Goal: Task Accomplishment & Management: Manage account settings

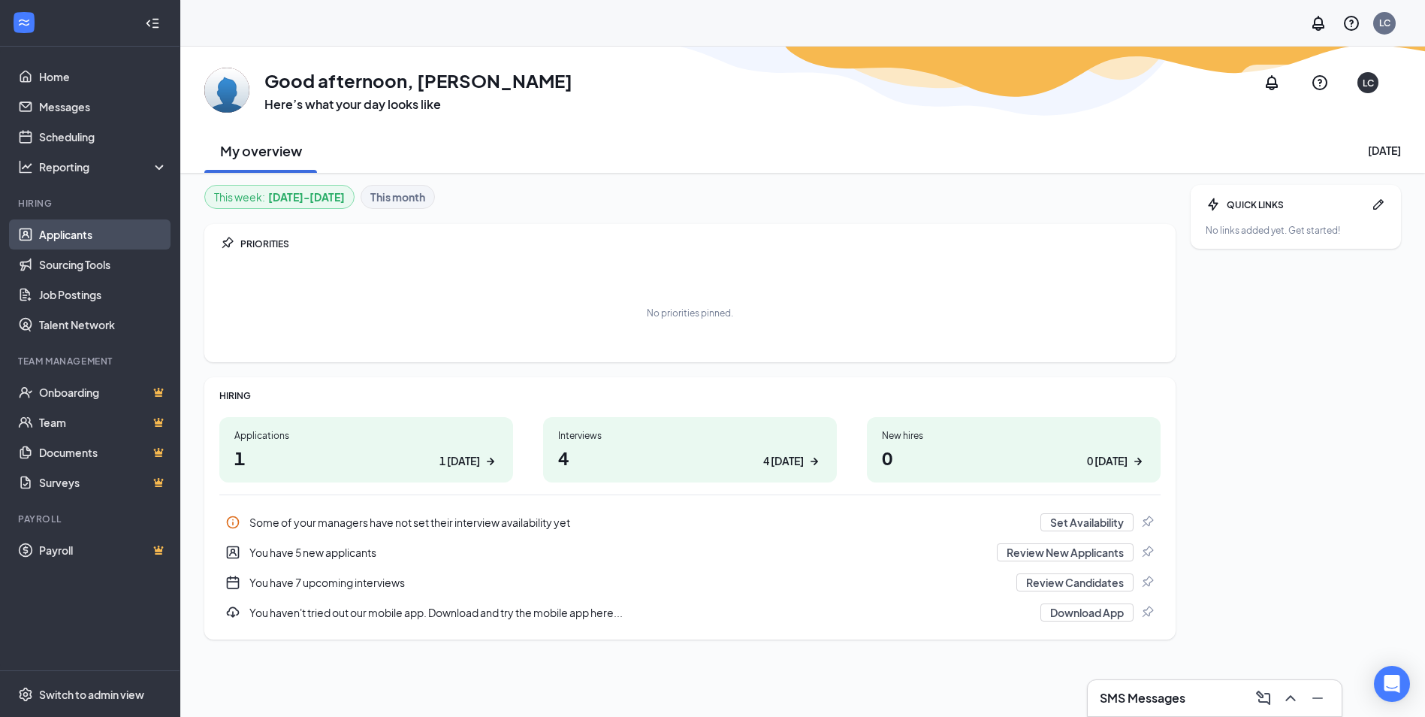
click at [62, 225] on link "Applicants" at bounding box center [103, 234] width 128 height 30
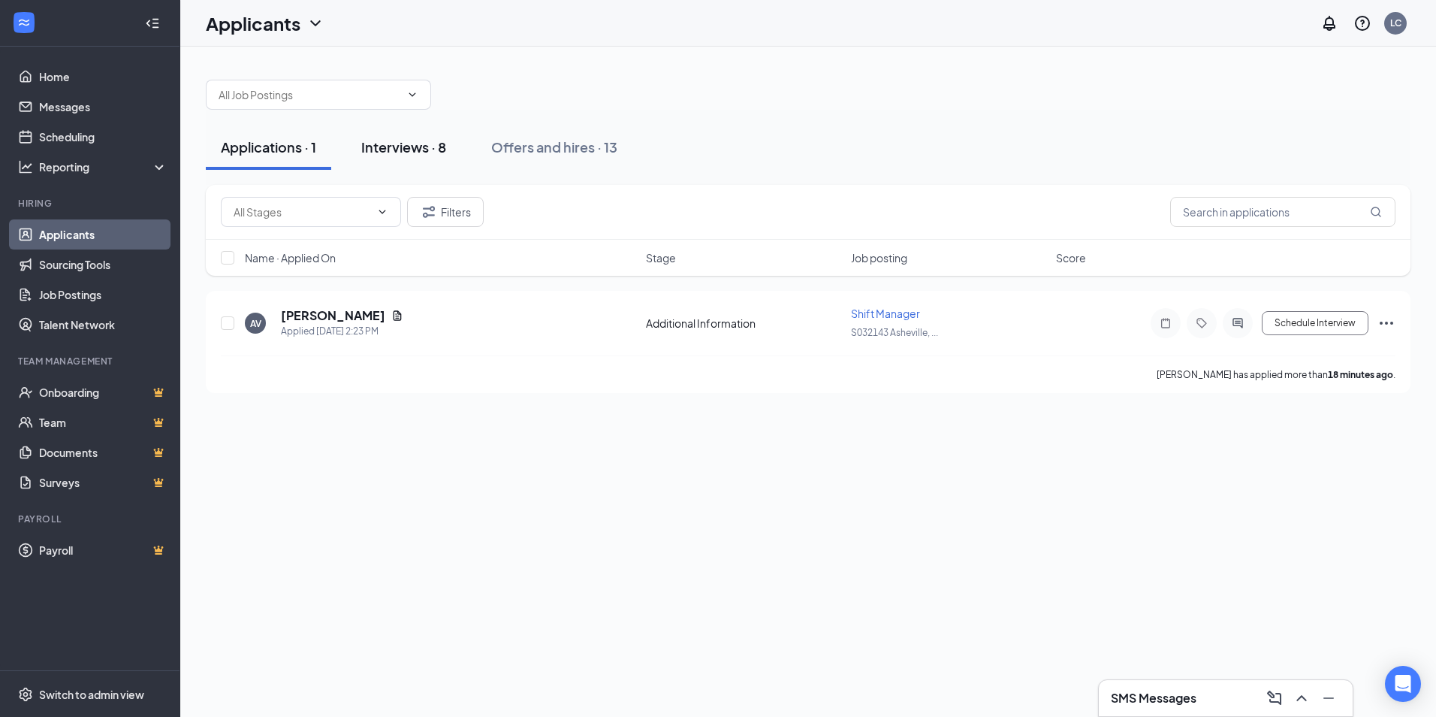
click at [391, 147] on div "Interviews · 8" at bounding box center [403, 146] width 85 height 19
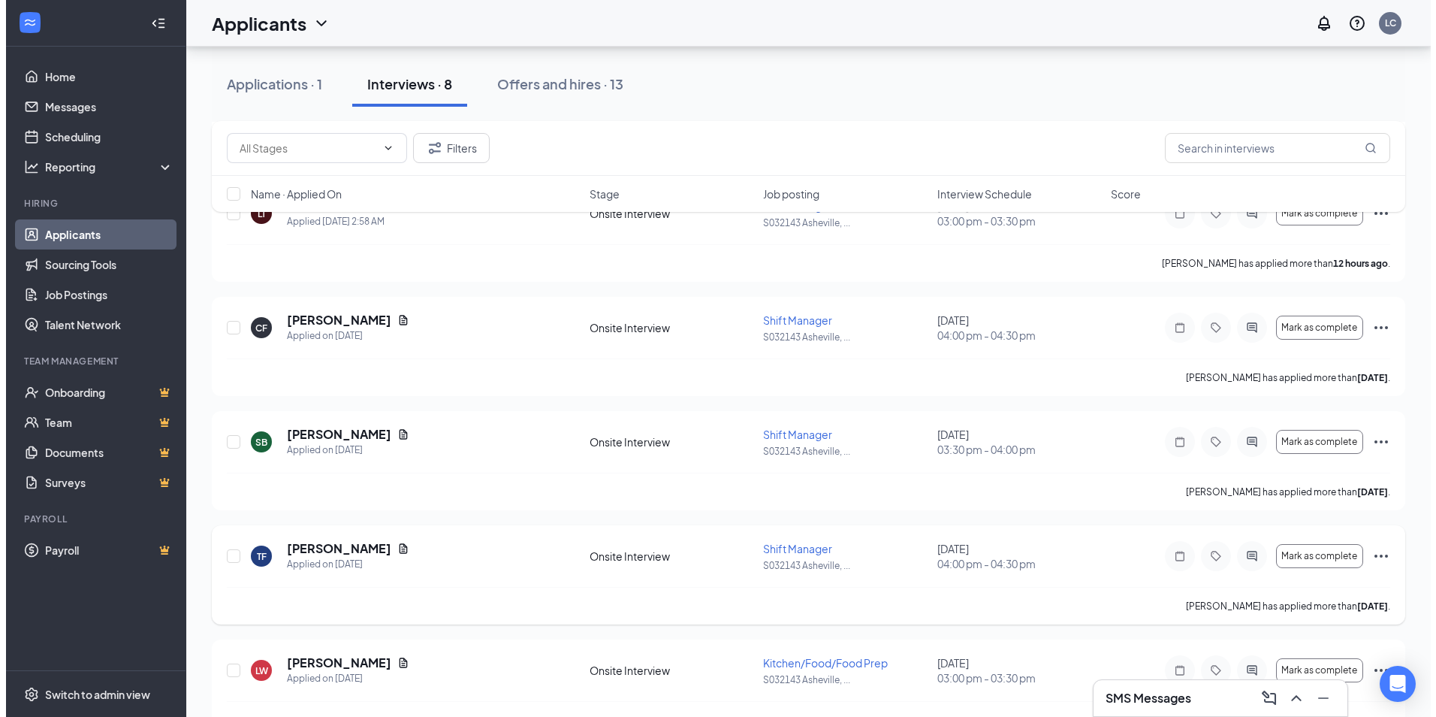
scroll to position [491, 0]
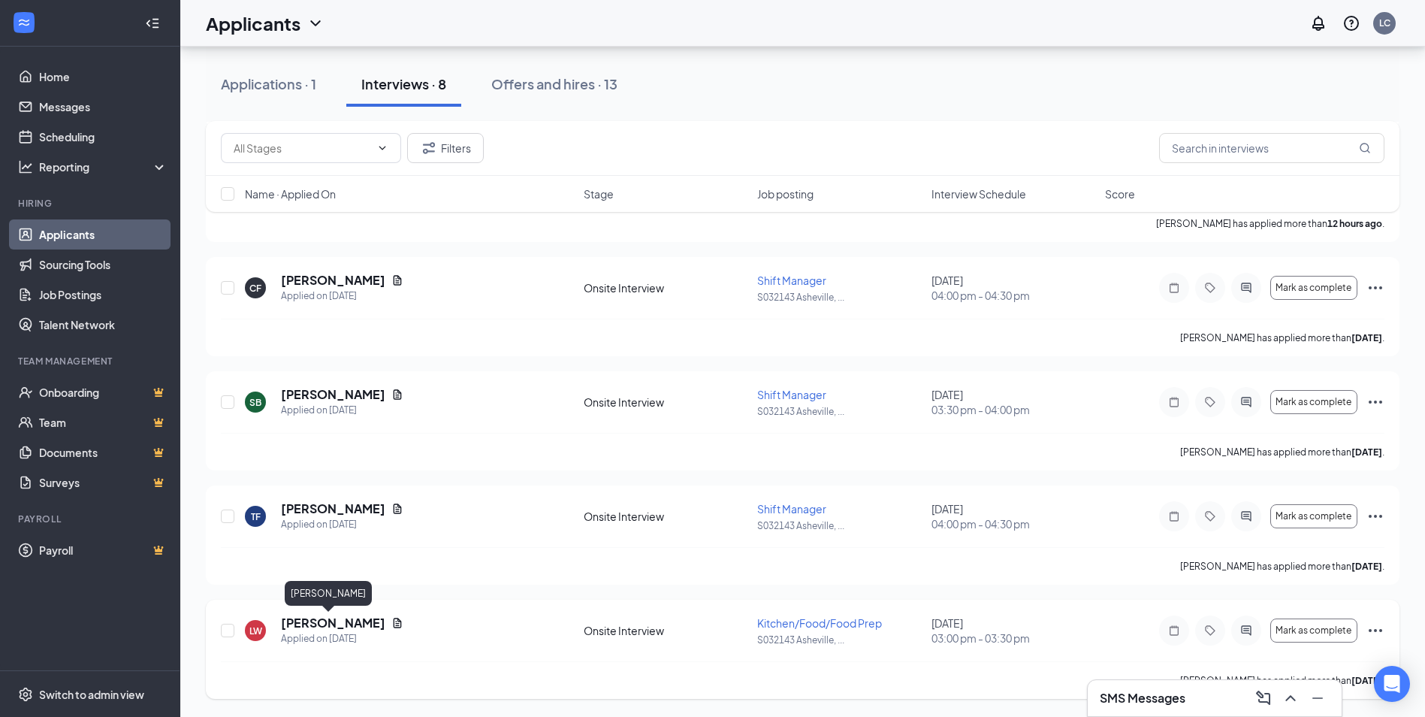
click at [313, 623] on h5 "[PERSON_NAME]" at bounding box center [333, 622] width 104 height 17
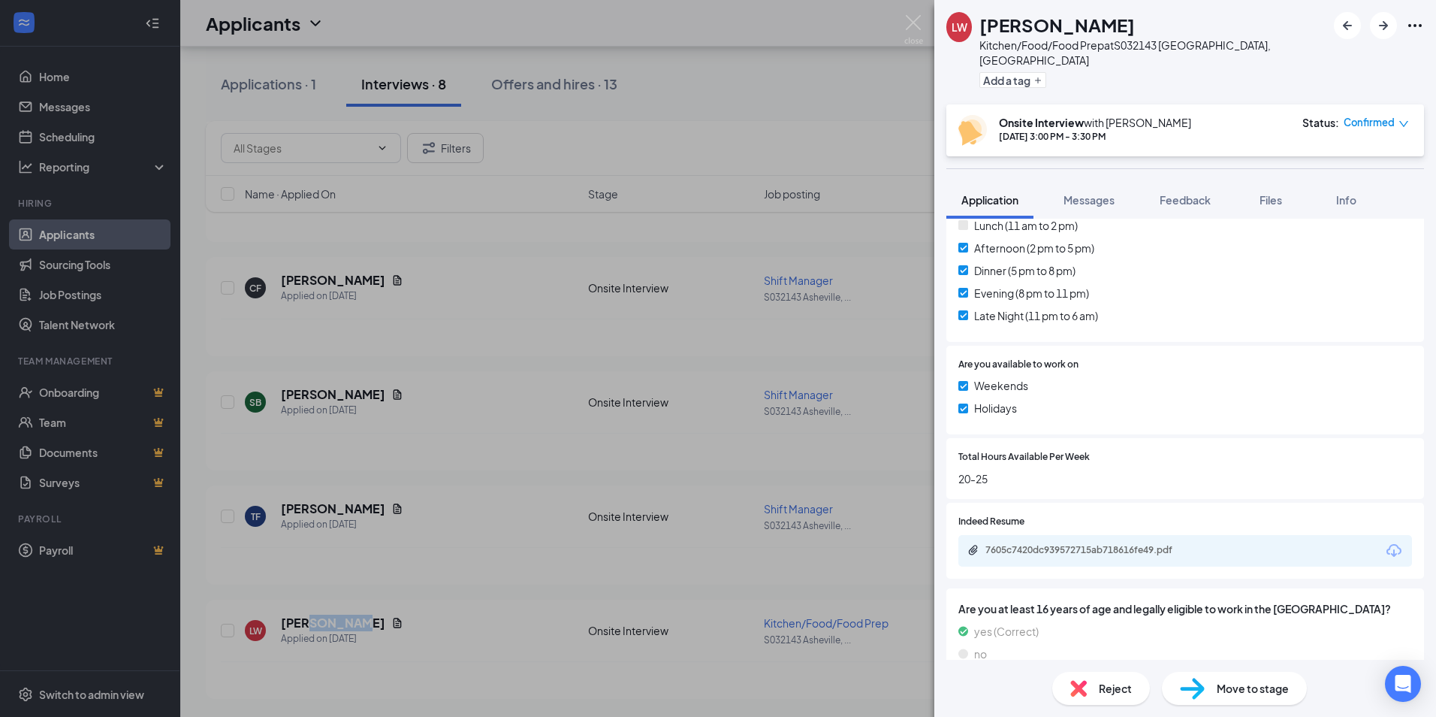
scroll to position [588, 0]
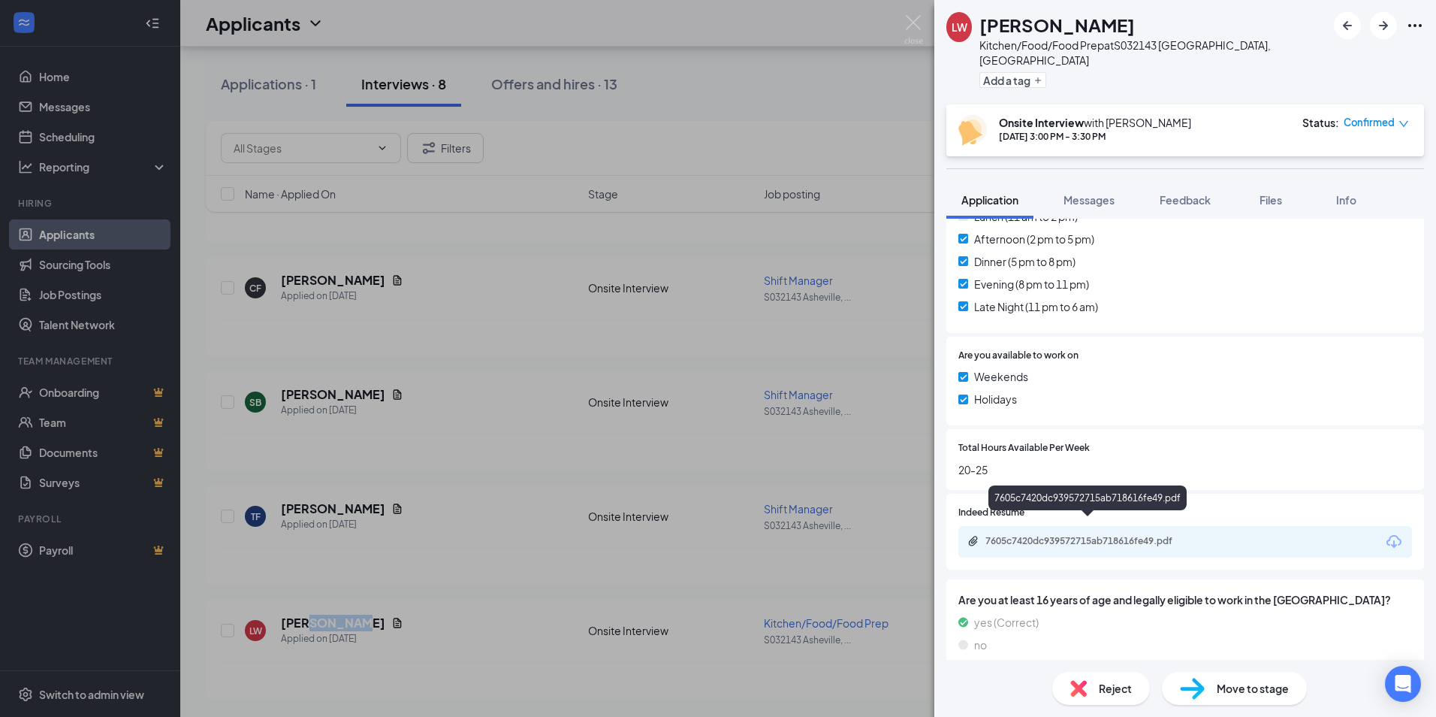
click at [1061, 535] on div "7605c7420dc939572715ab718616fe49.pdf" at bounding box center [1091, 541] width 210 height 12
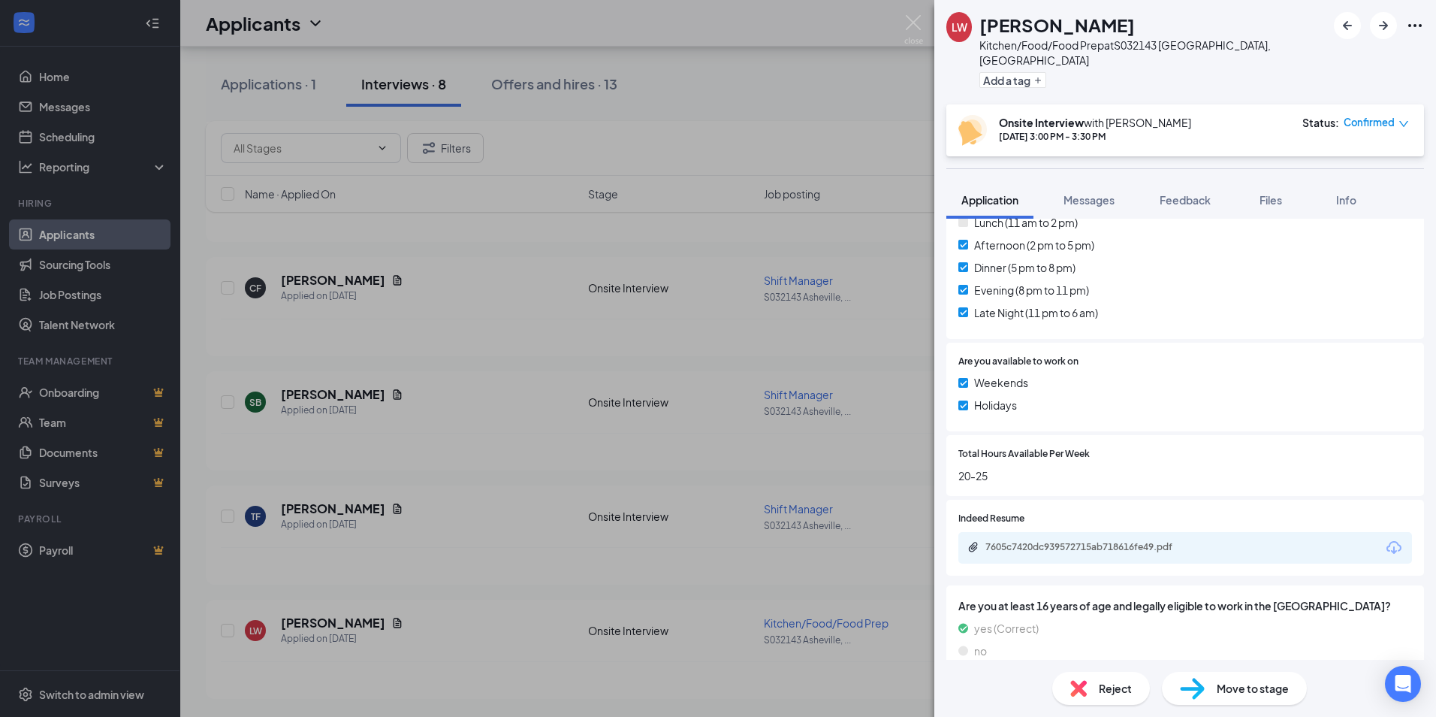
click at [297, 509] on div "[PERSON_NAME] Kitchen/Food/Food Prep at S032143 [GEOGRAPHIC_DATA], [GEOGRAPHIC_…" at bounding box center [718, 358] width 1436 height 717
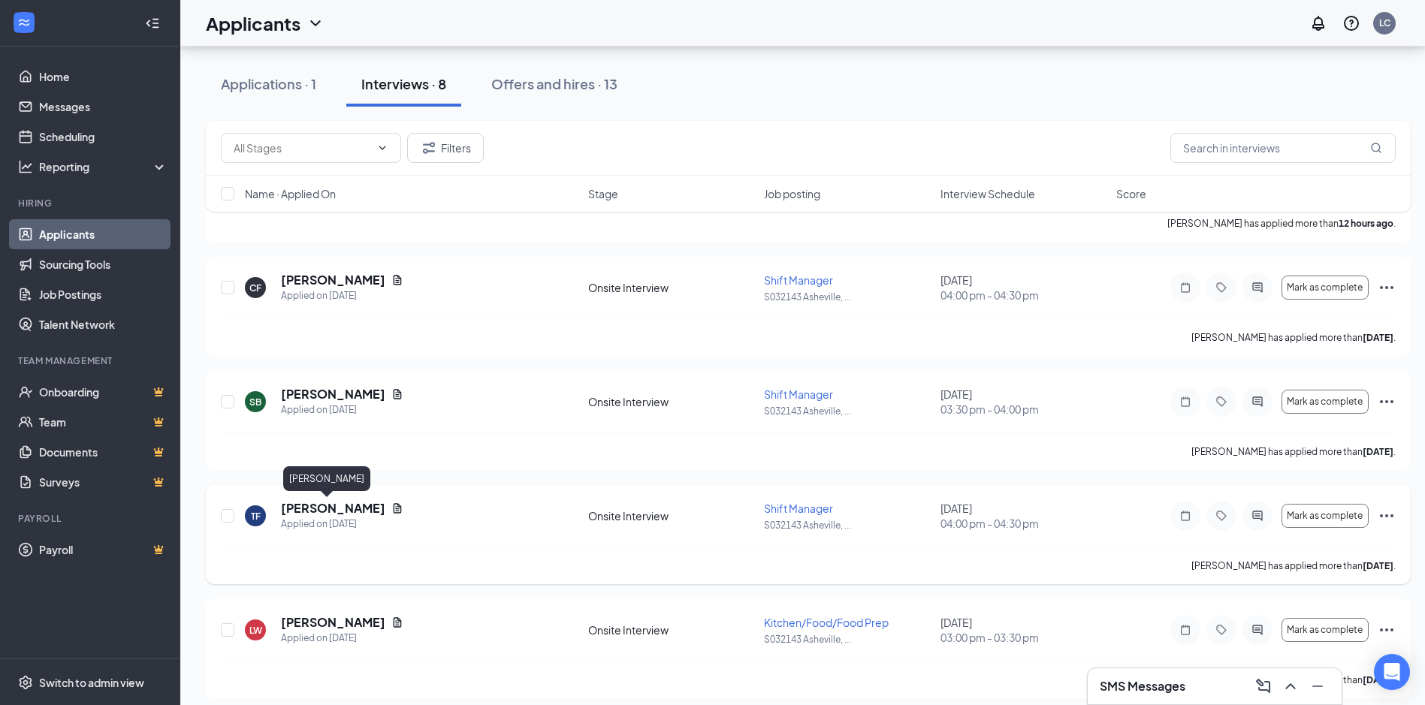
click at [304, 505] on h5 "[PERSON_NAME]" at bounding box center [333, 508] width 104 height 17
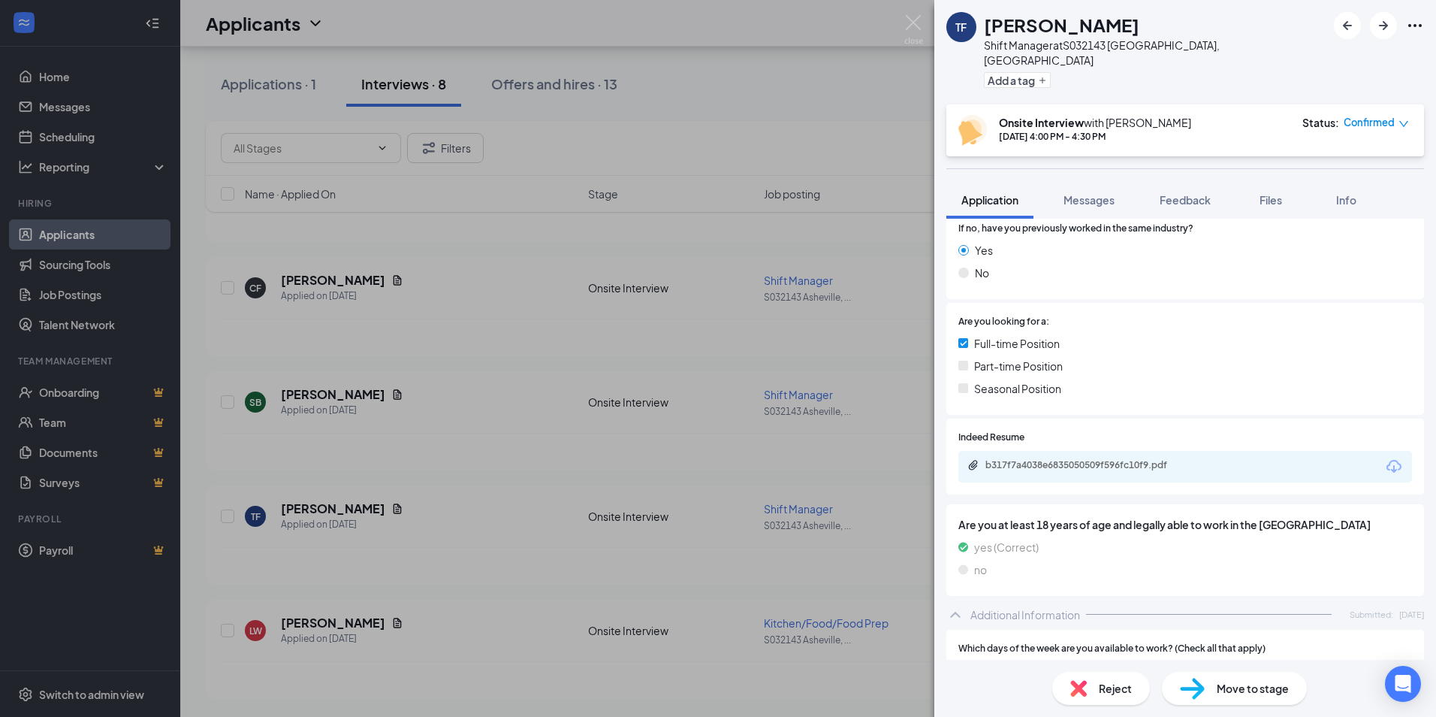
scroll to position [376, 0]
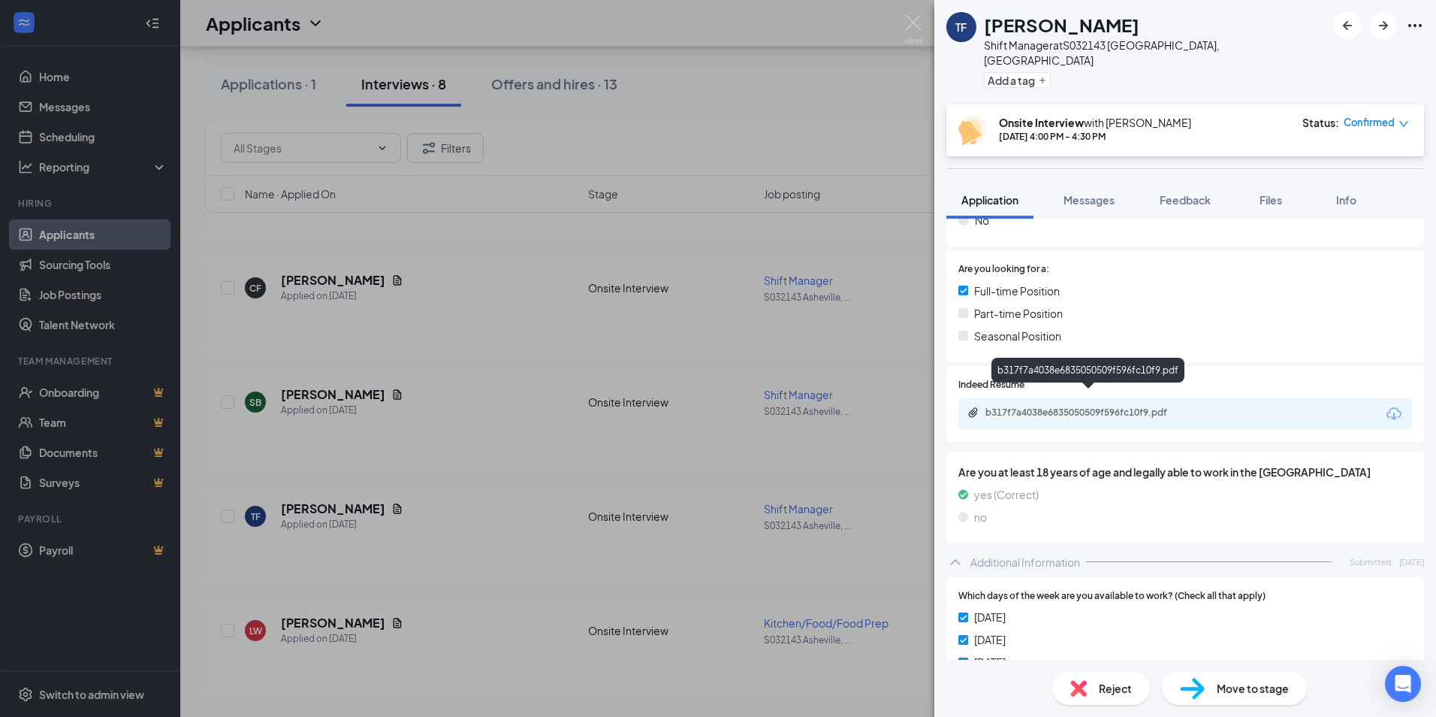
click at [1079, 406] on div "b317f7a4038e6835050509f596fc10f9.pdf" at bounding box center [1091, 412] width 210 height 12
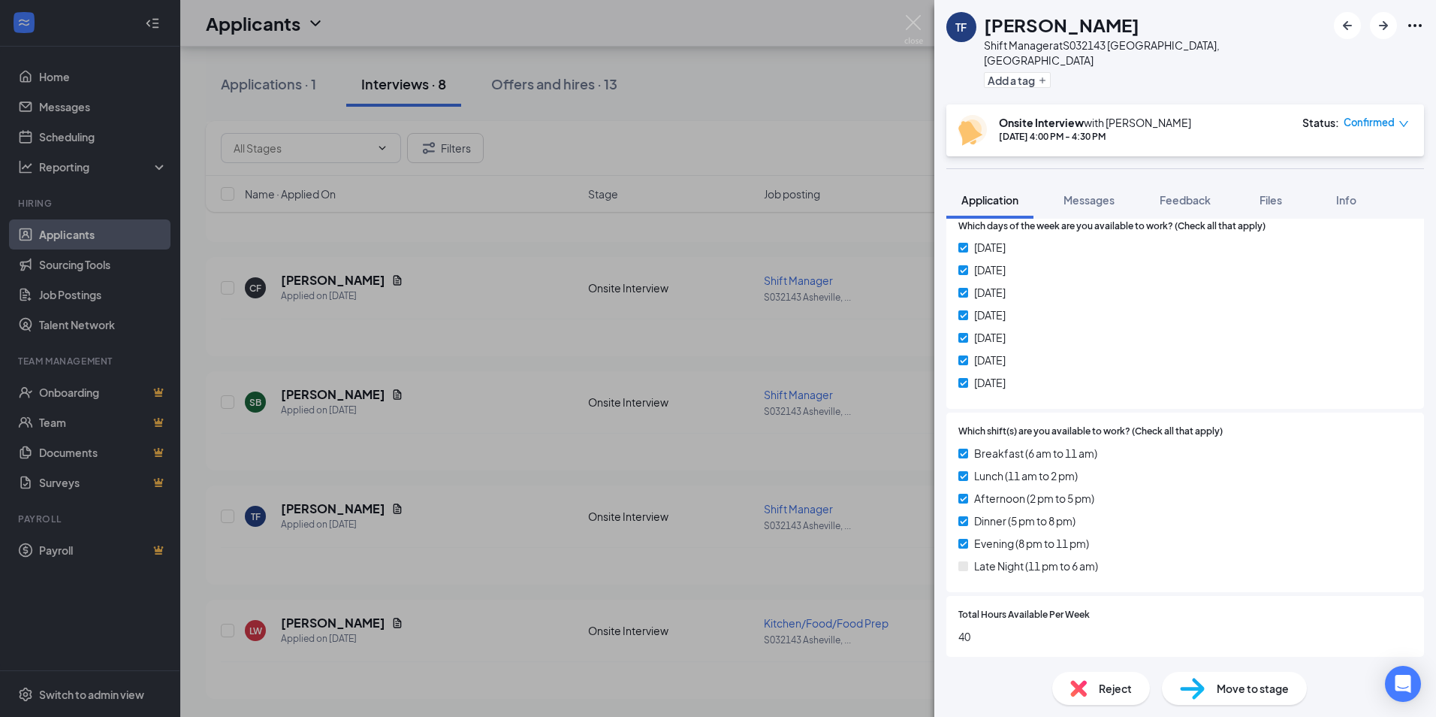
scroll to position [751, 0]
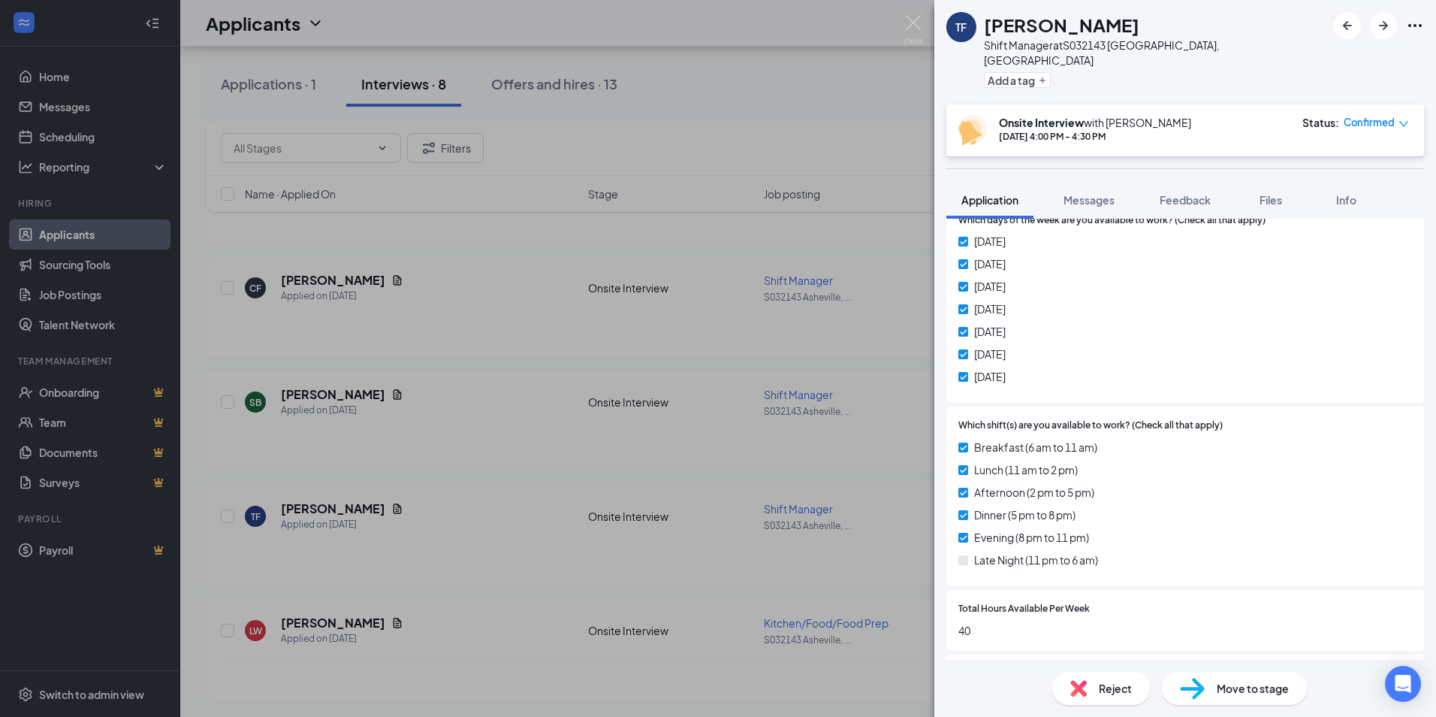
click at [337, 391] on div "TF [PERSON_NAME] Shift Manager at S032143 [GEOGRAPHIC_DATA], [GEOGRAPHIC_DATA] …" at bounding box center [718, 358] width 1436 height 717
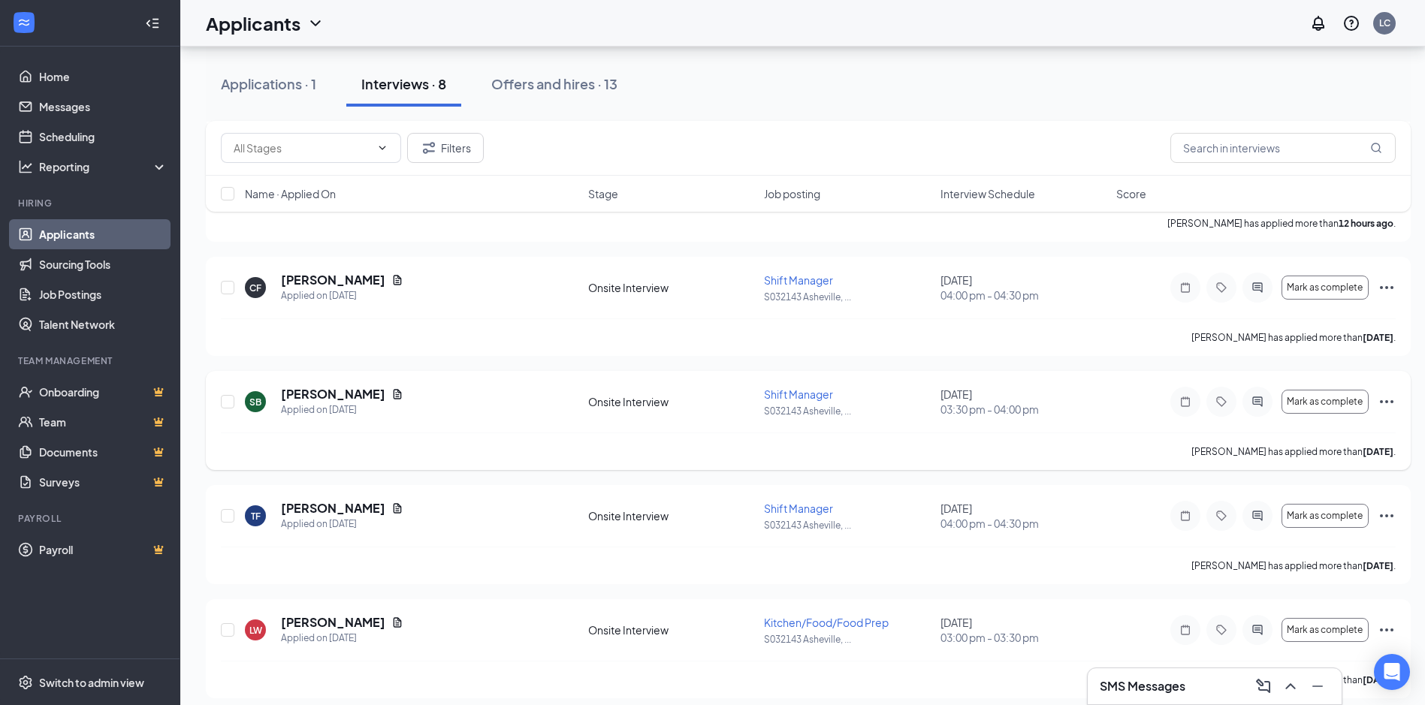
click at [337, 397] on h5 "[PERSON_NAME]" at bounding box center [333, 394] width 104 height 17
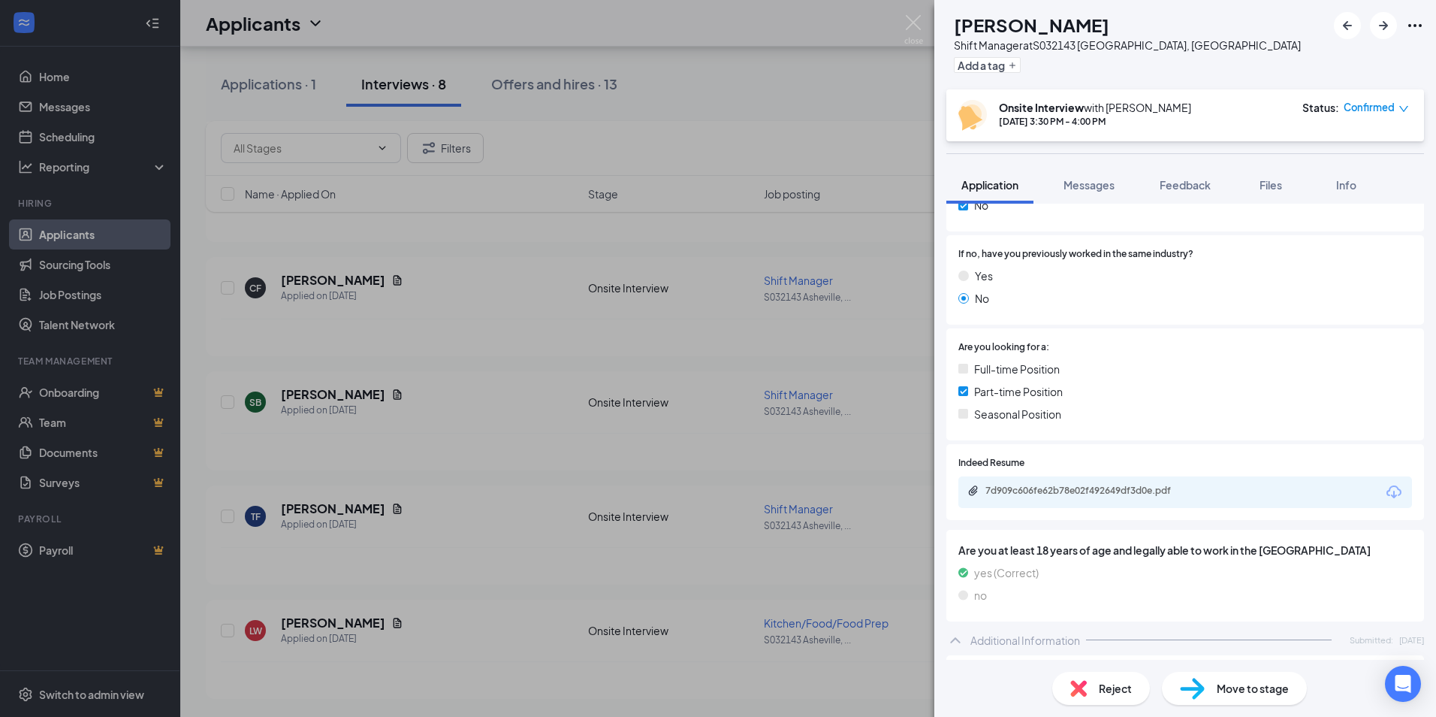
scroll to position [376, 0]
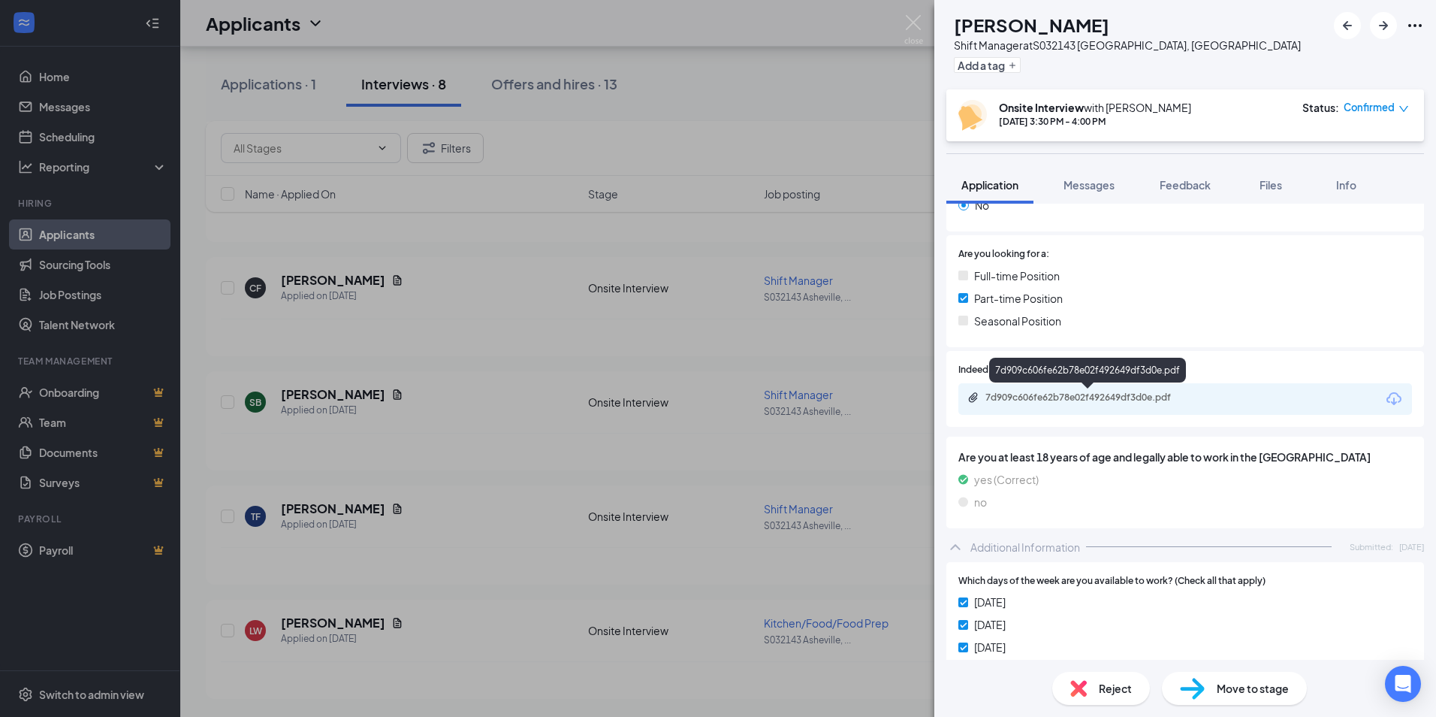
click at [1064, 400] on div "7d909c606fe62b78e02f492649df3d0e.pdf" at bounding box center [1091, 397] width 210 height 12
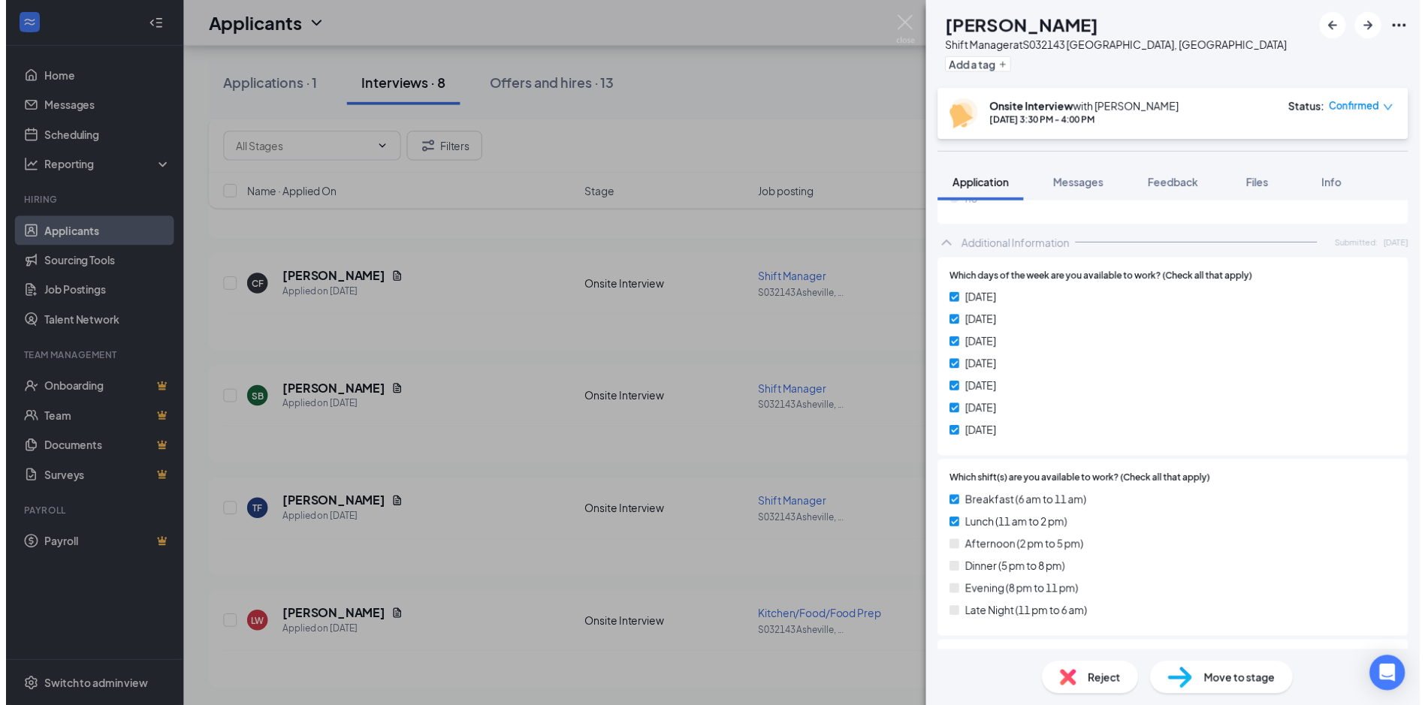
scroll to position [751, 0]
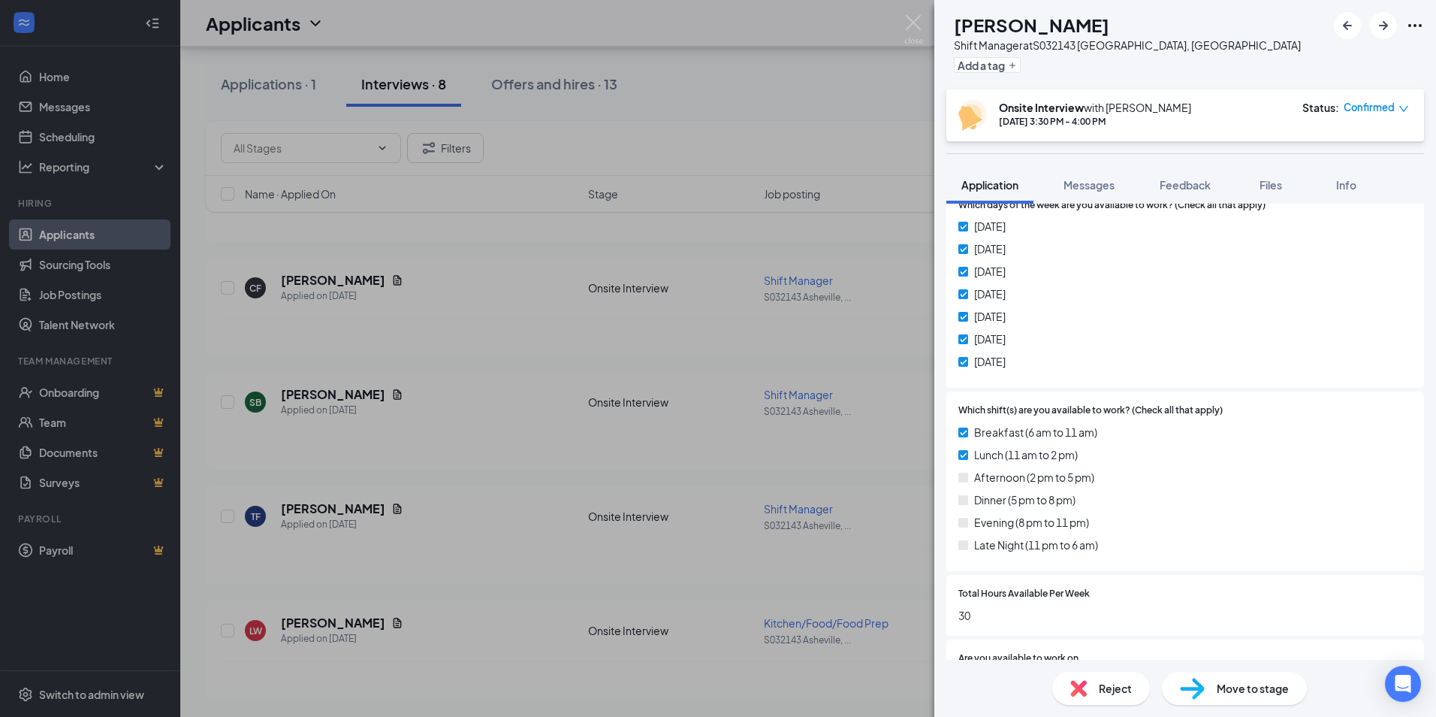
click at [440, 495] on div "SB [PERSON_NAME] Shift Manager at S032143 [GEOGRAPHIC_DATA], [GEOGRAPHIC_DATA] …" at bounding box center [718, 358] width 1436 height 717
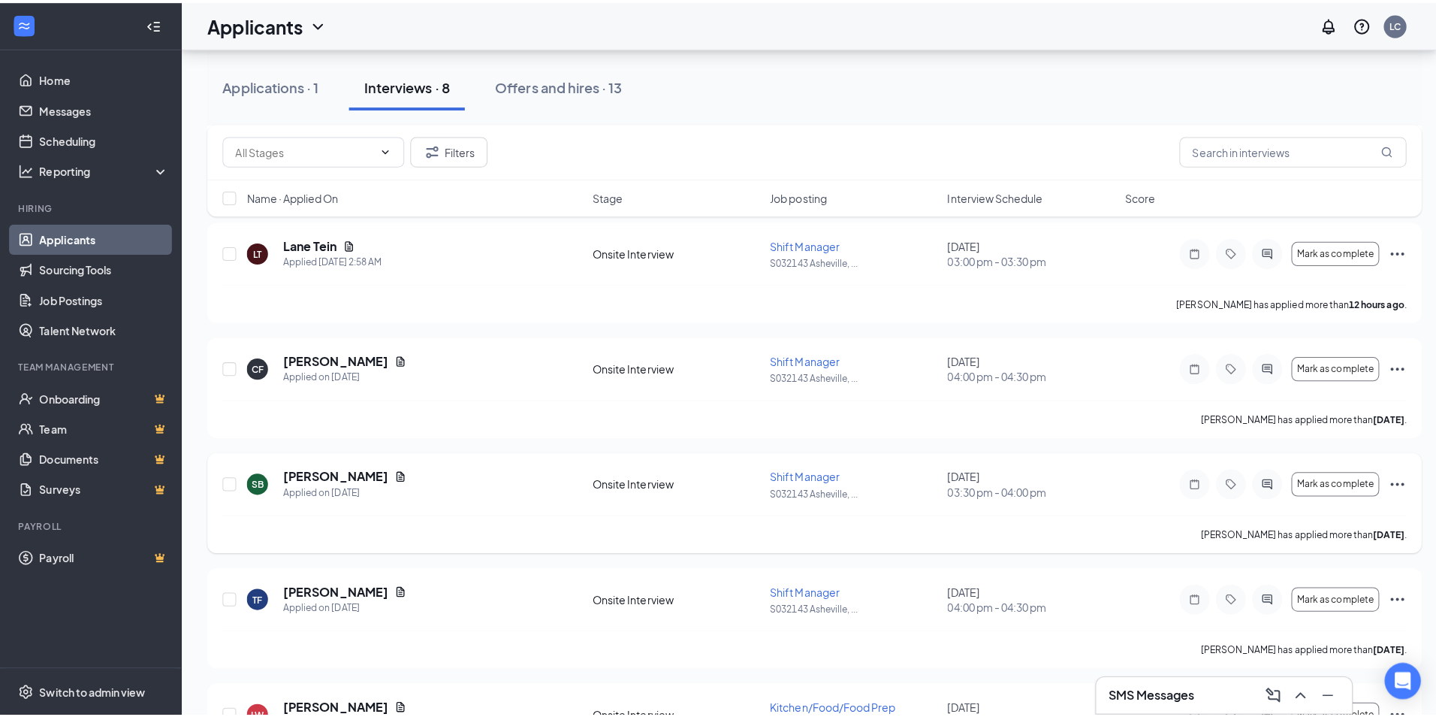
scroll to position [340, 0]
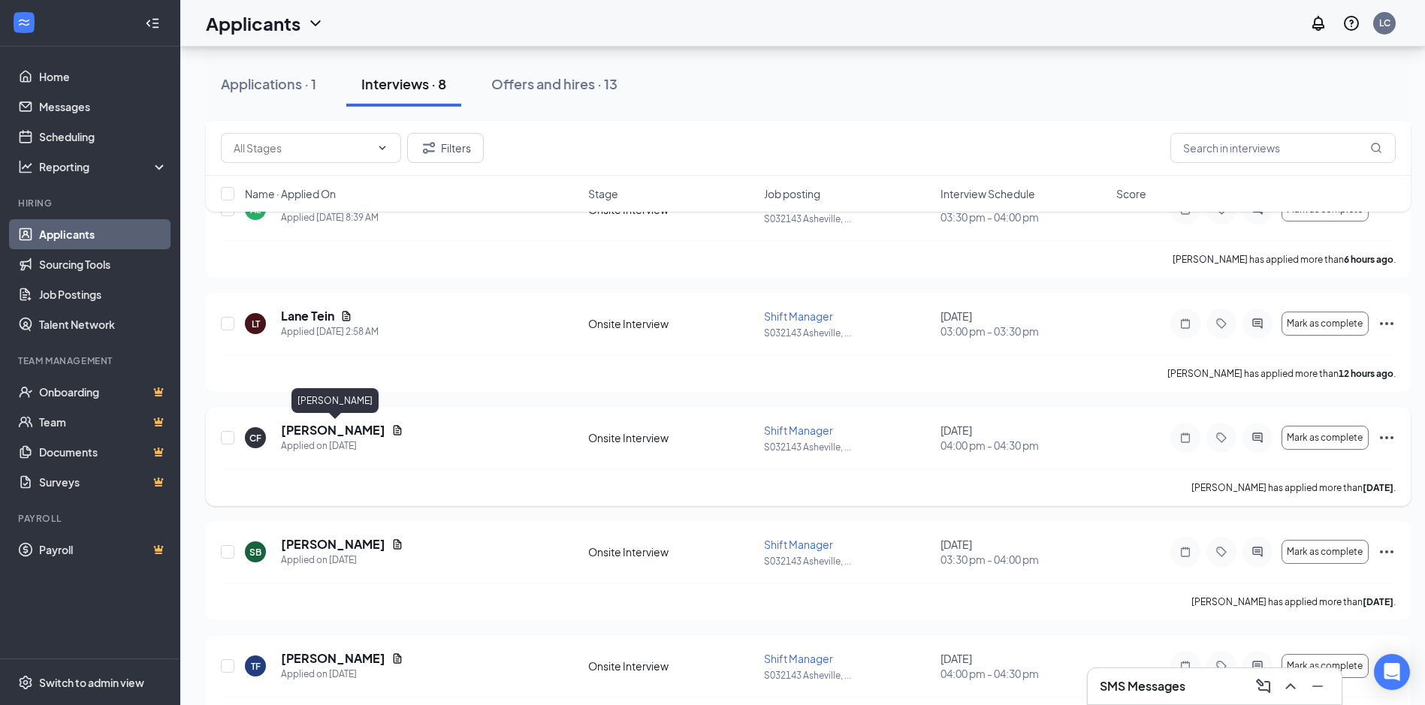
click at [356, 429] on h5 "[PERSON_NAME]" at bounding box center [333, 430] width 104 height 17
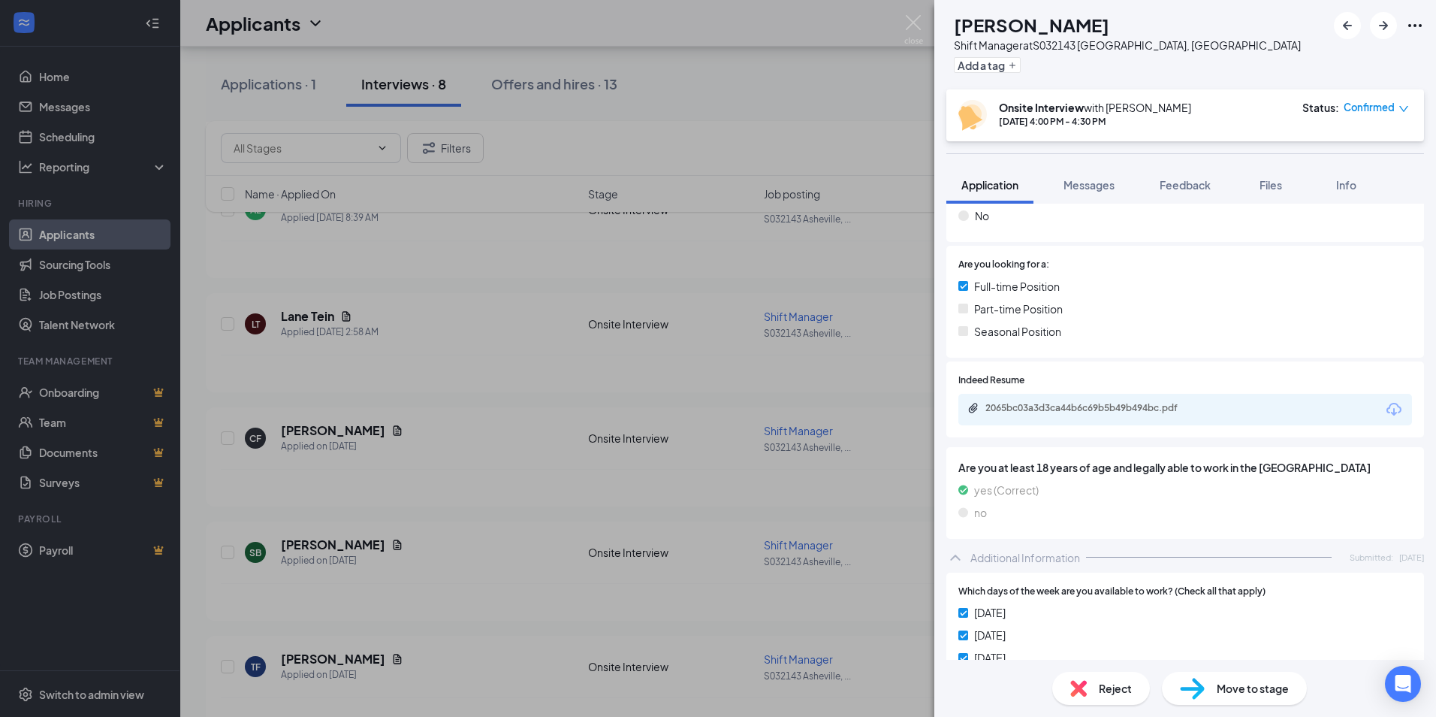
scroll to position [376, 0]
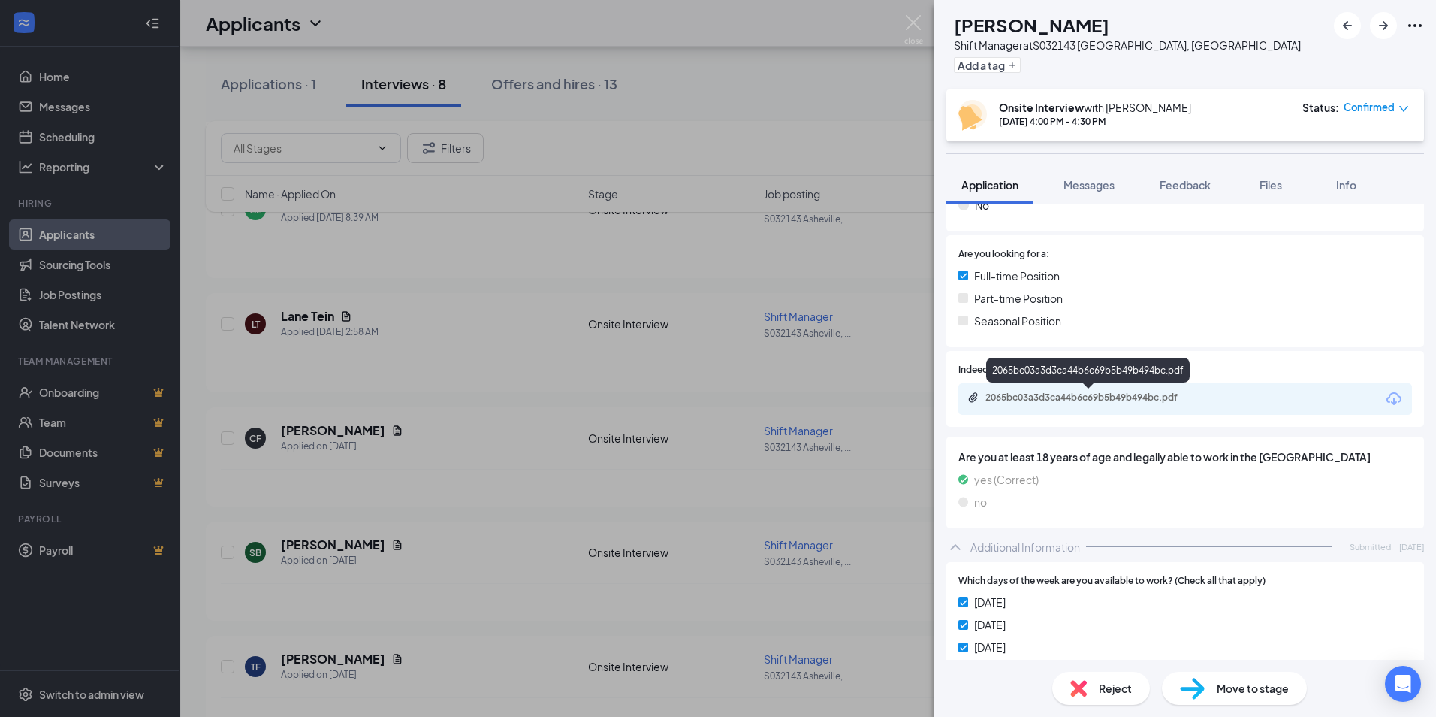
click at [1034, 396] on div "2065bc03a3d3ca44b6c69b5b49b494bc.pdf" at bounding box center [1091, 397] width 210 height 12
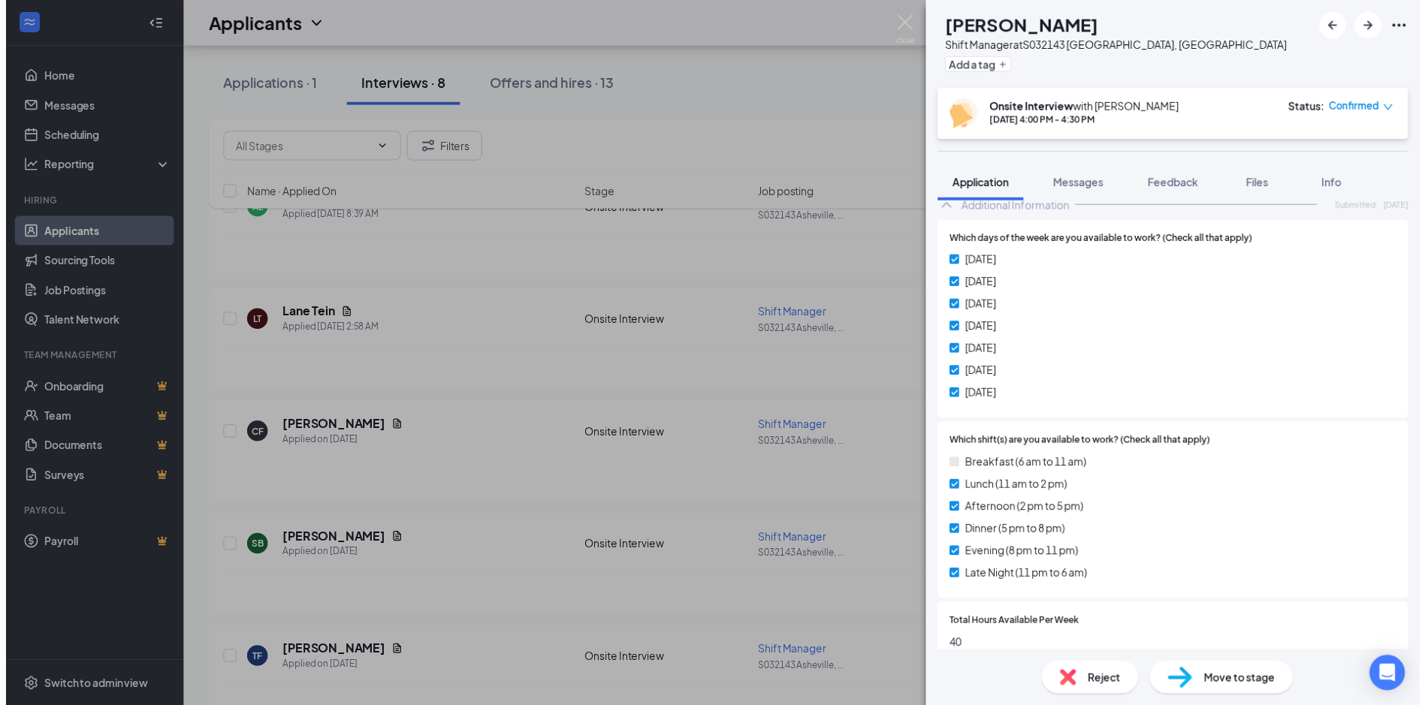
scroll to position [751, 0]
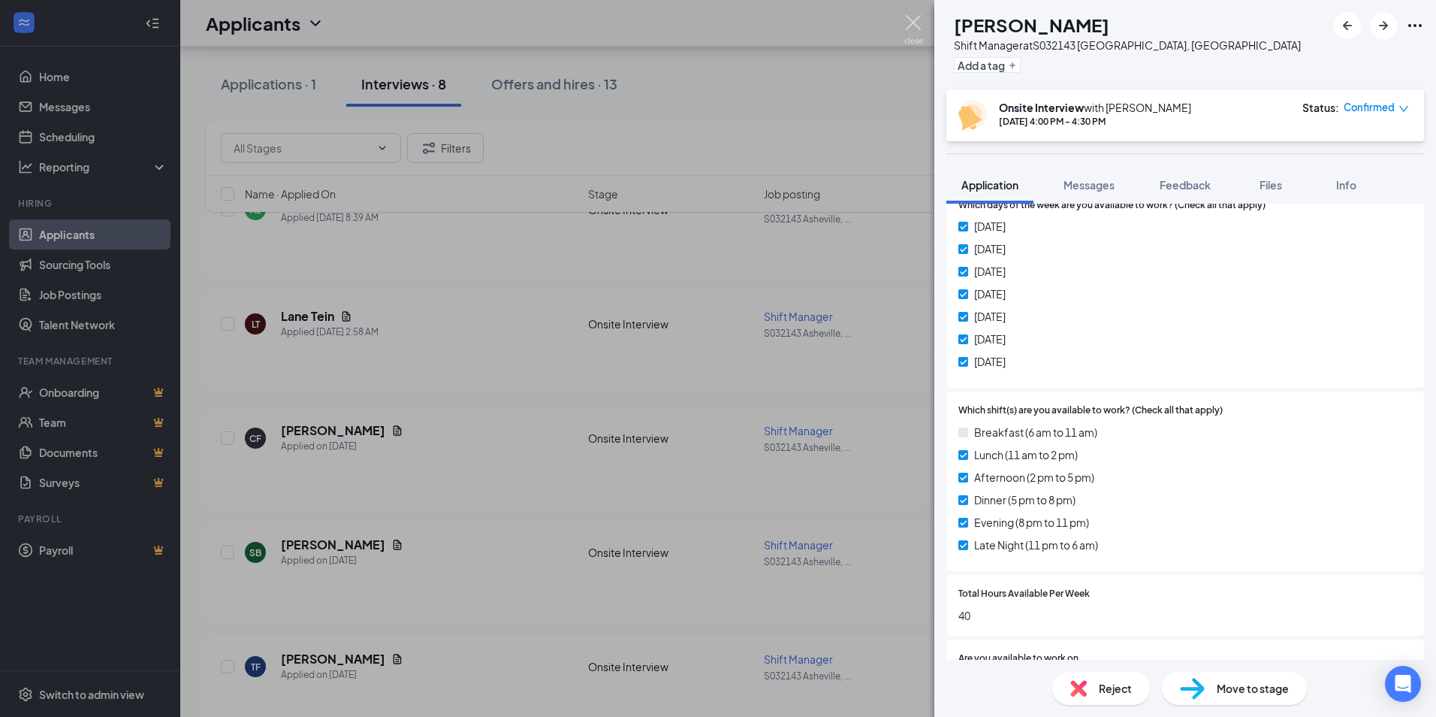
click at [915, 21] on img at bounding box center [913, 29] width 19 height 29
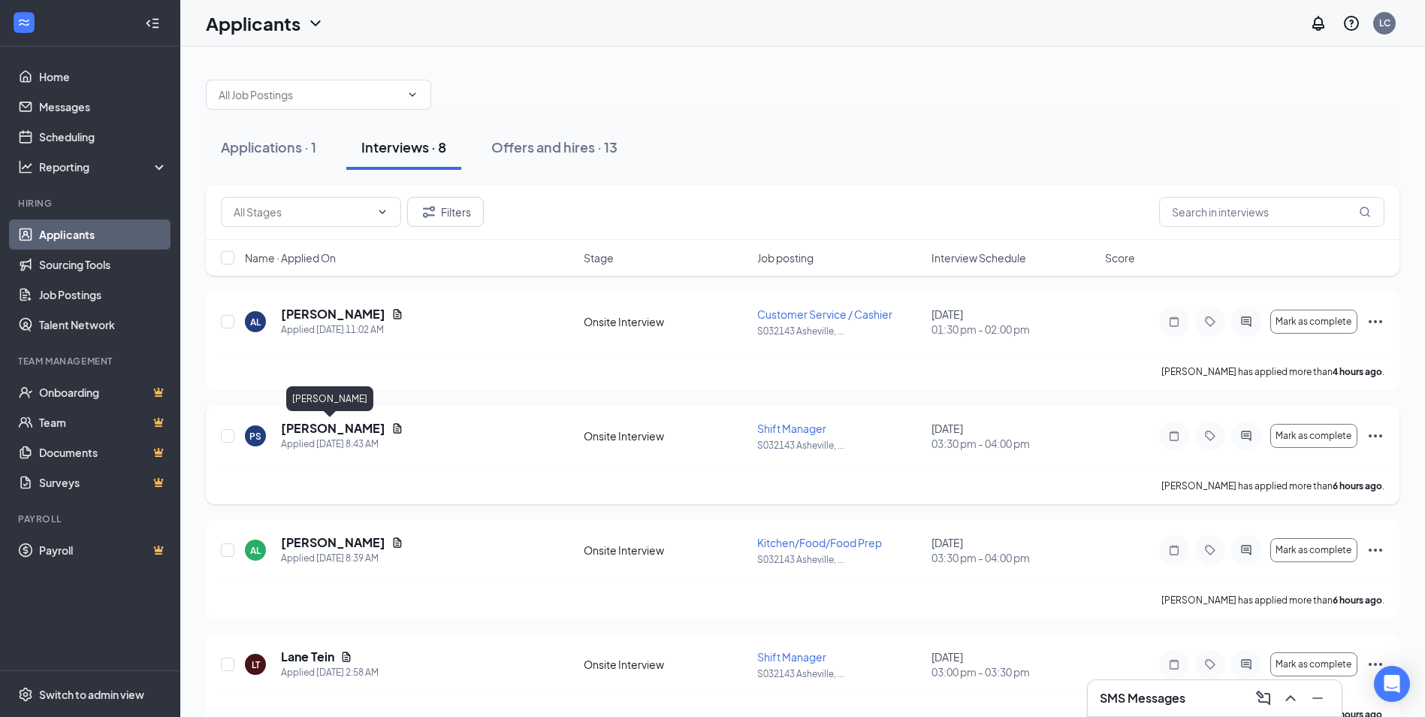
click at [322, 424] on h5 "[PERSON_NAME]" at bounding box center [333, 428] width 104 height 17
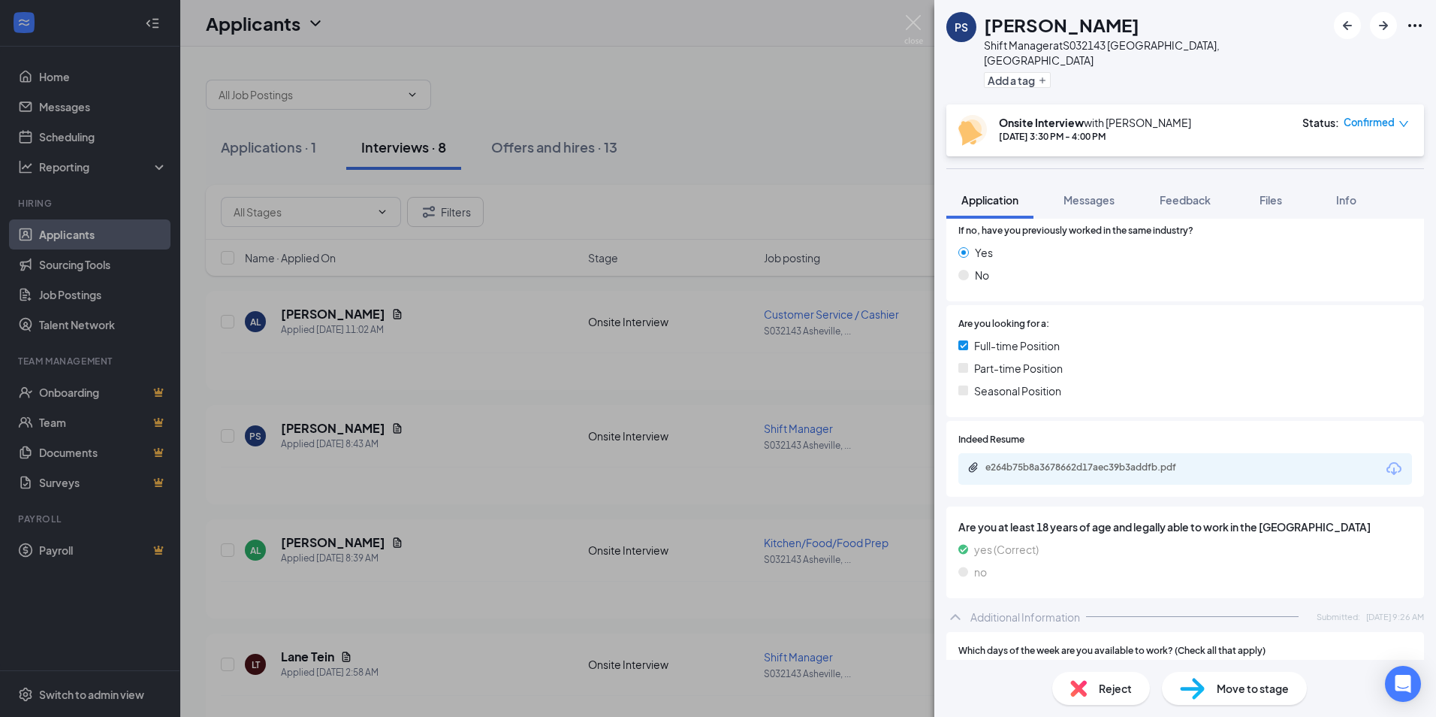
scroll to position [376, 0]
click at [1105, 460] on div "e264b75b8a3678662d17aec39b3addfb.pdf" at bounding box center [1091, 466] width 210 height 12
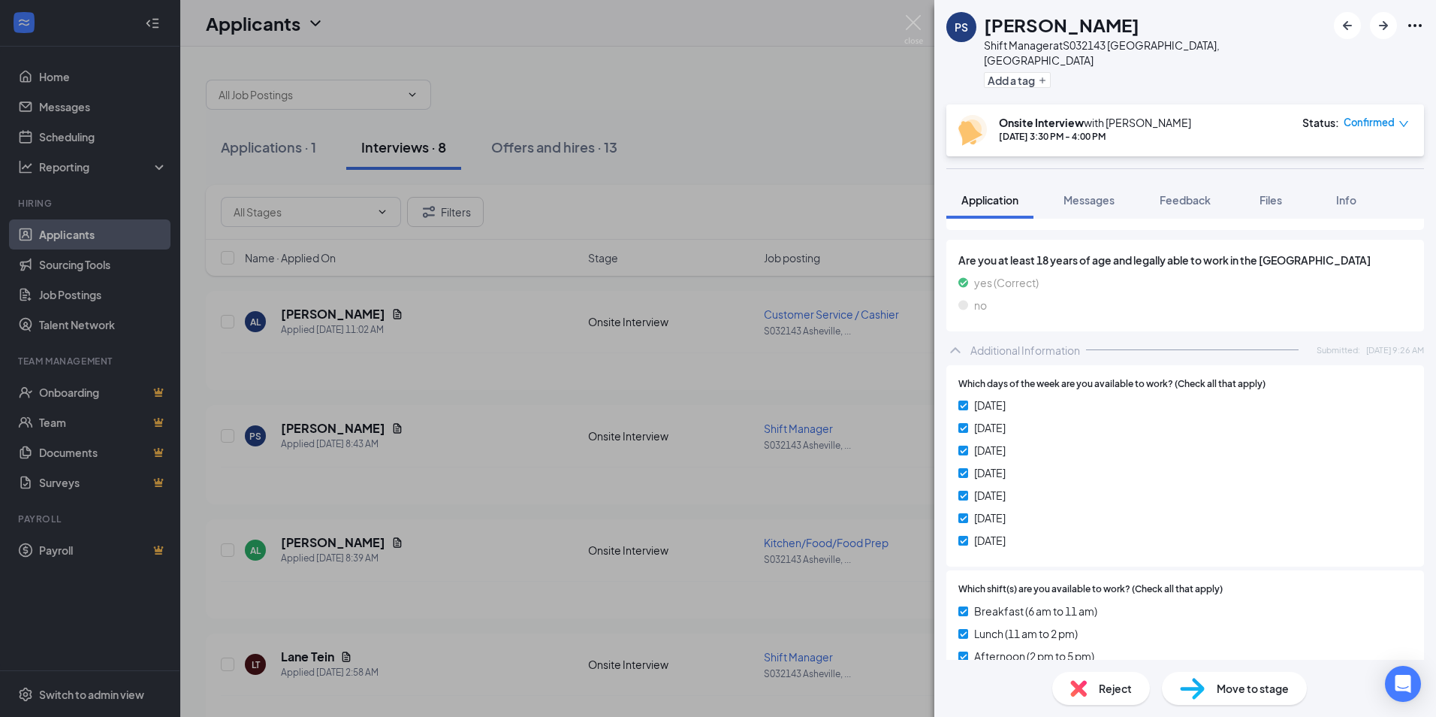
scroll to position [826, 0]
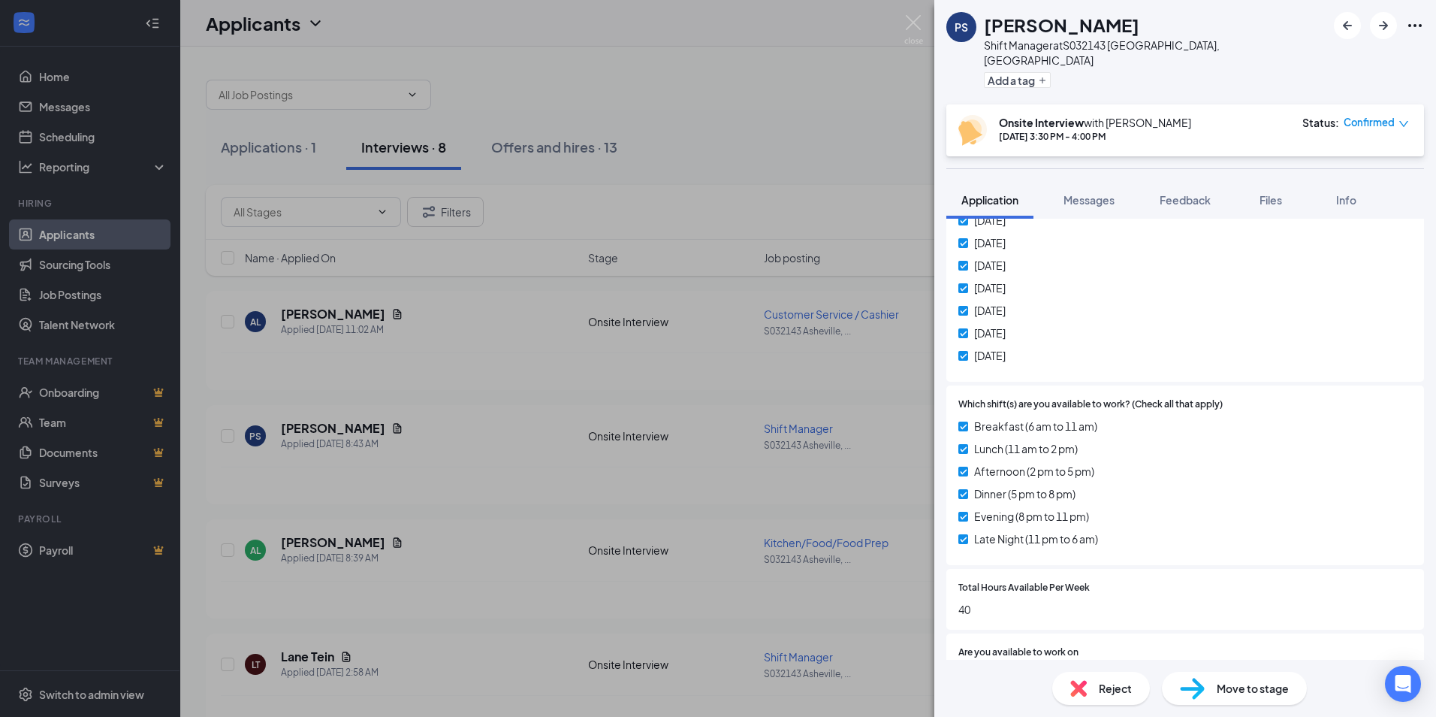
click at [512, 578] on div "PS [PERSON_NAME] Shift Manager at S032143 [GEOGRAPHIC_DATA], [GEOGRAPHIC_DATA] …" at bounding box center [718, 358] width 1436 height 717
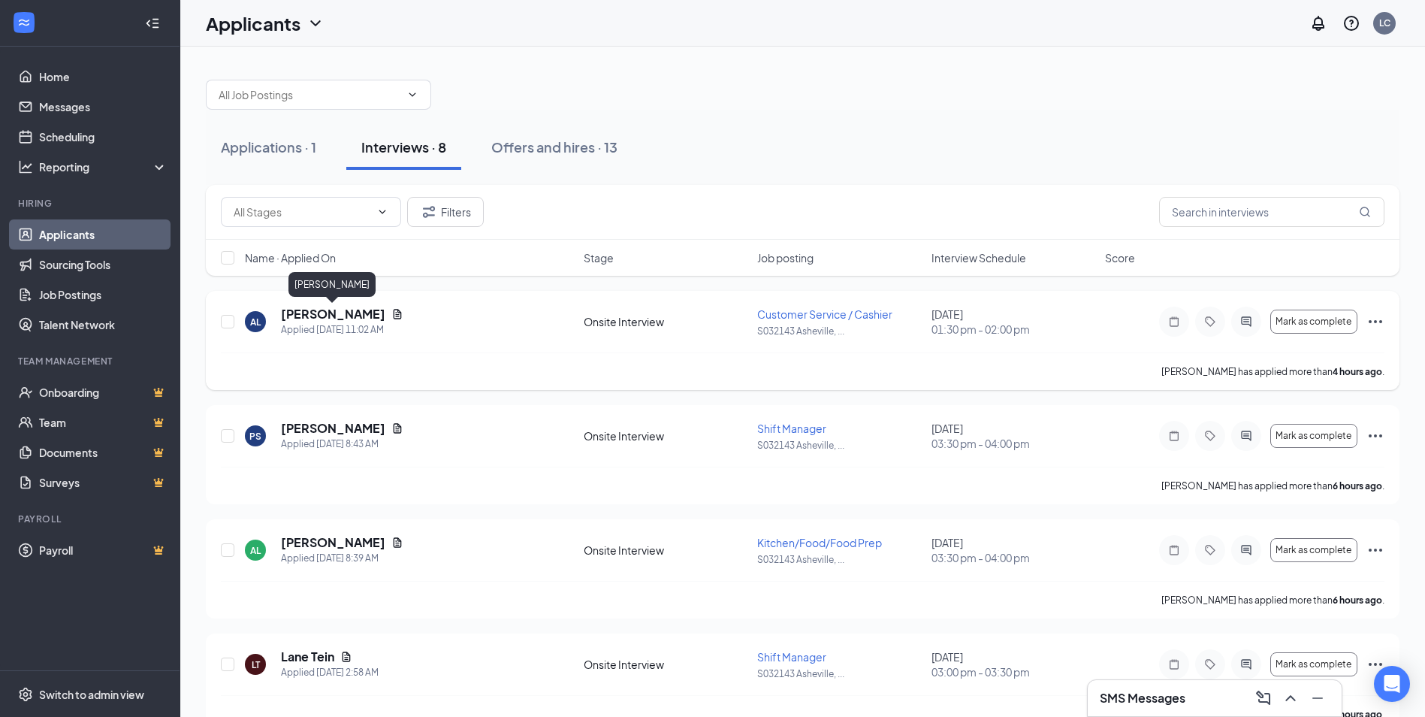
click at [346, 313] on h5 "[PERSON_NAME]" at bounding box center [333, 314] width 104 height 17
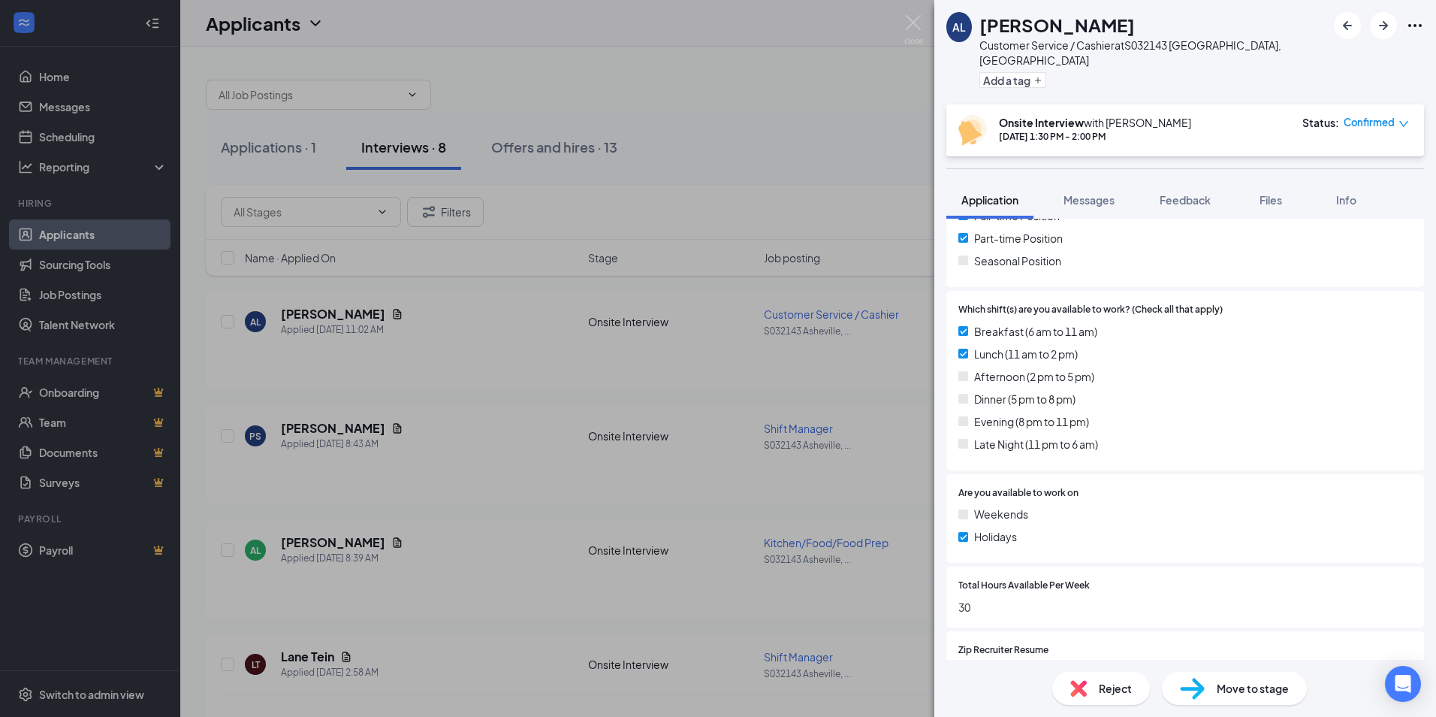
scroll to position [526, 0]
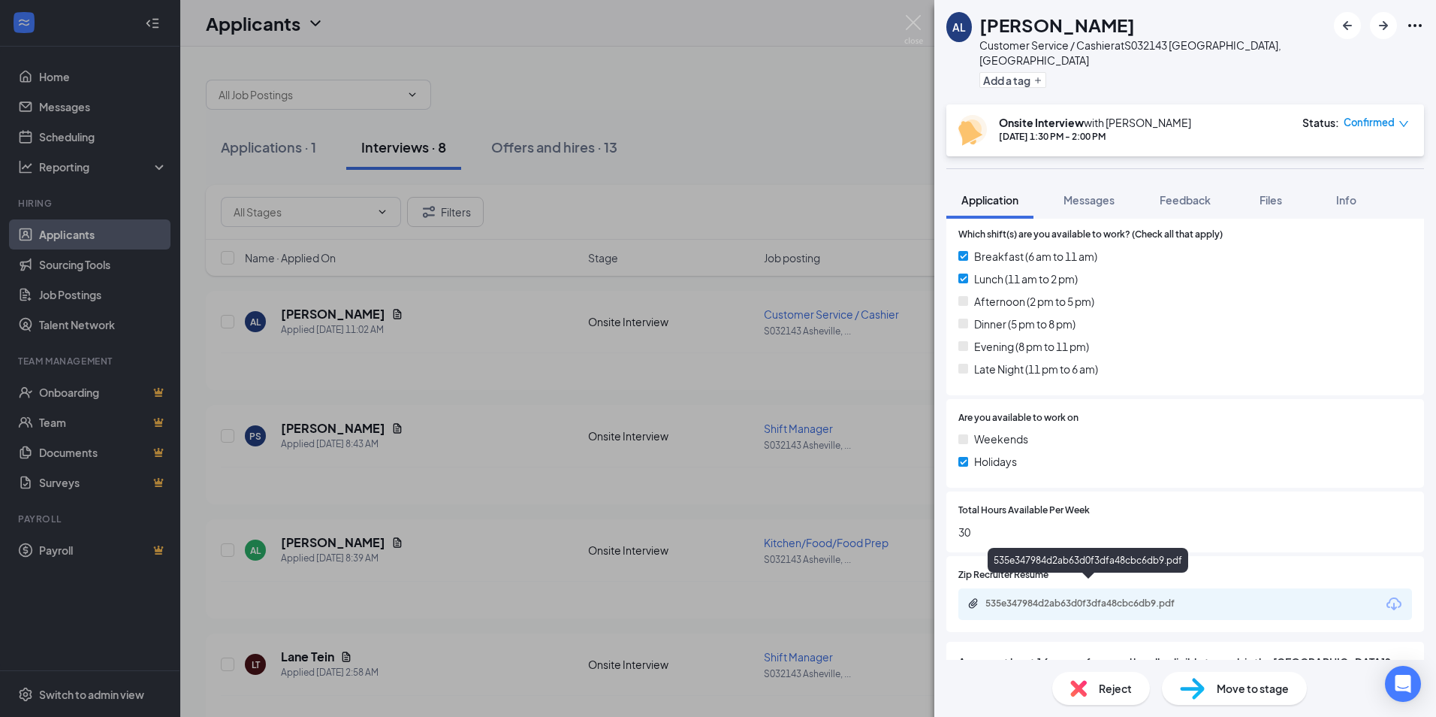
click at [1040, 597] on div "535e347984d2ab63d0f3dfa48cbc6db9.pdf" at bounding box center [1091, 603] width 210 height 12
click at [456, 535] on div "AL [PERSON_NAME] Customer Service / Cashier at S032143 [GEOGRAPHIC_DATA], [GEOG…" at bounding box center [718, 358] width 1436 height 717
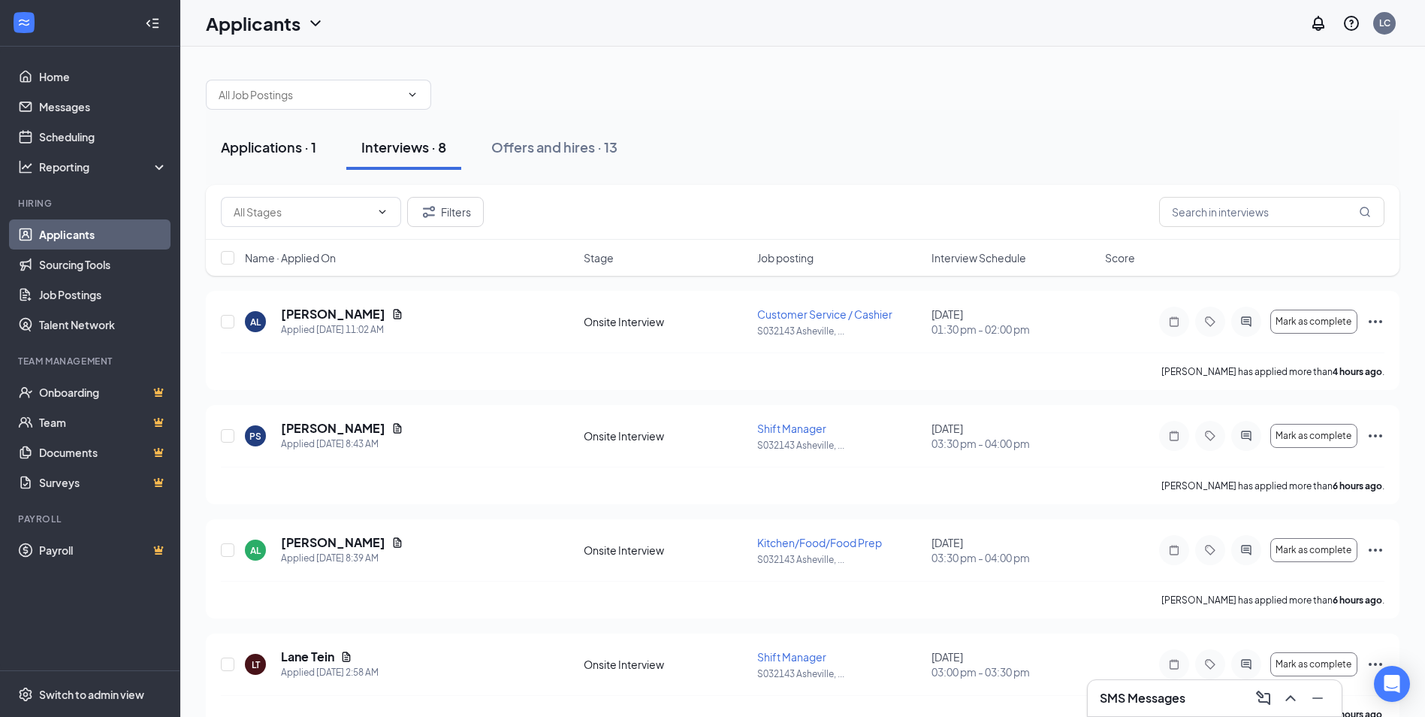
click at [273, 149] on div "Applications · 1" at bounding box center [268, 146] width 95 height 19
